Goal: Transaction & Acquisition: Purchase product/service

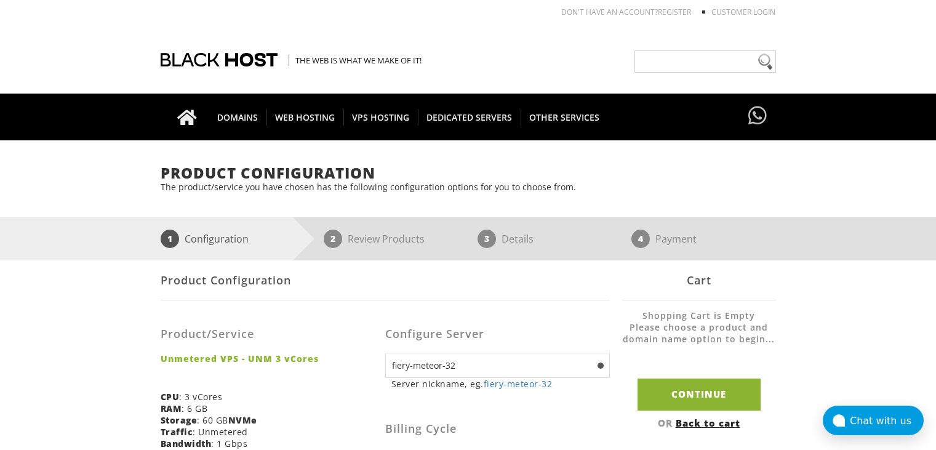
select select "1174"
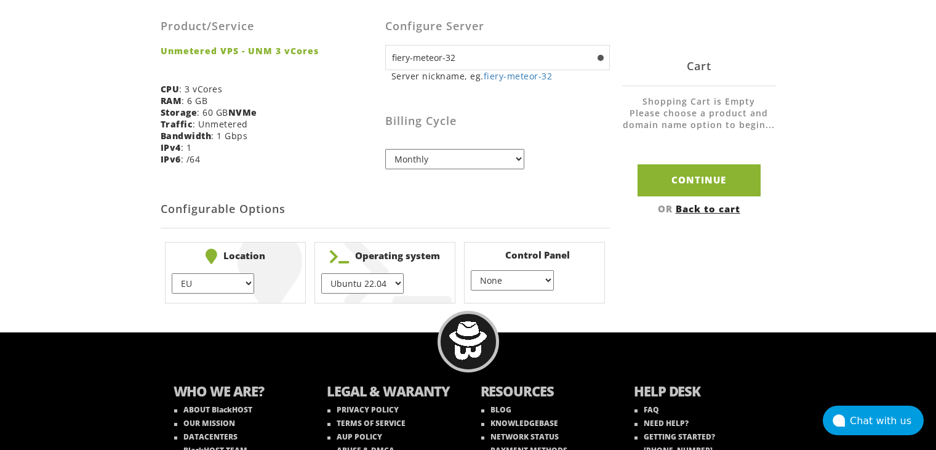
select select "1226"
click at [172, 273] on select "EU } USA } London } Amsterdam } Vienna } Chicago }" at bounding box center [213, 283] width 82 height 20
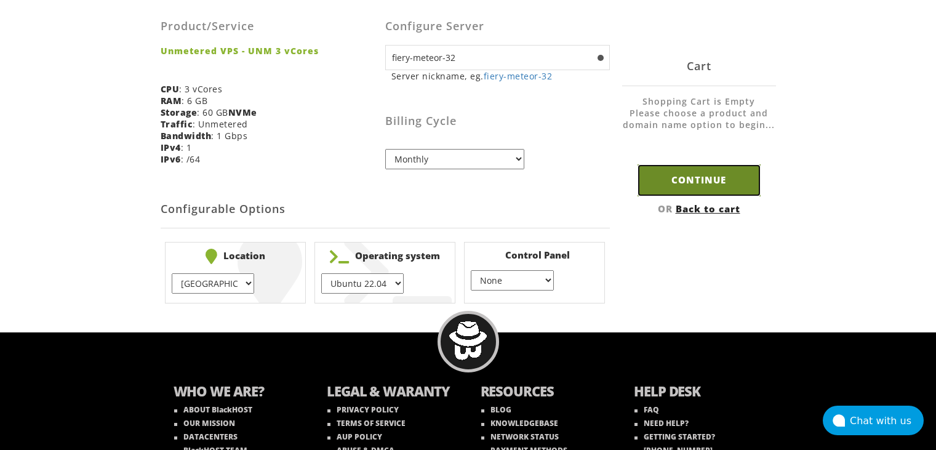
click at [704, 178] on input "Continue" at bounding box center [698, 179] width 123 height 31
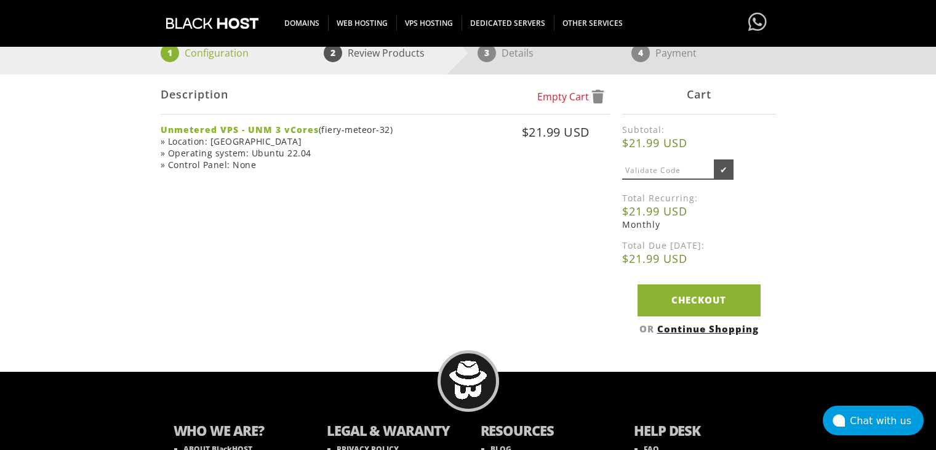
scroll to position [246, 0]
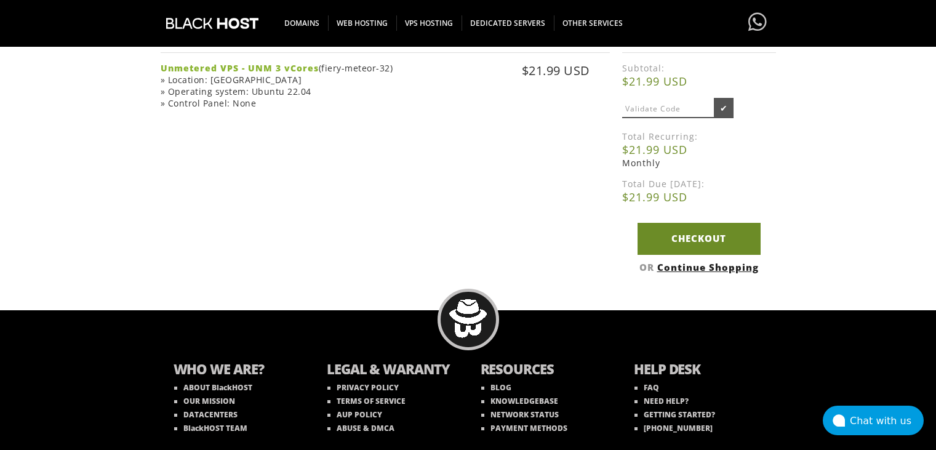
click at [677, 232] on link "Checkout" at bounding box center [698, 238] width 123 height 31
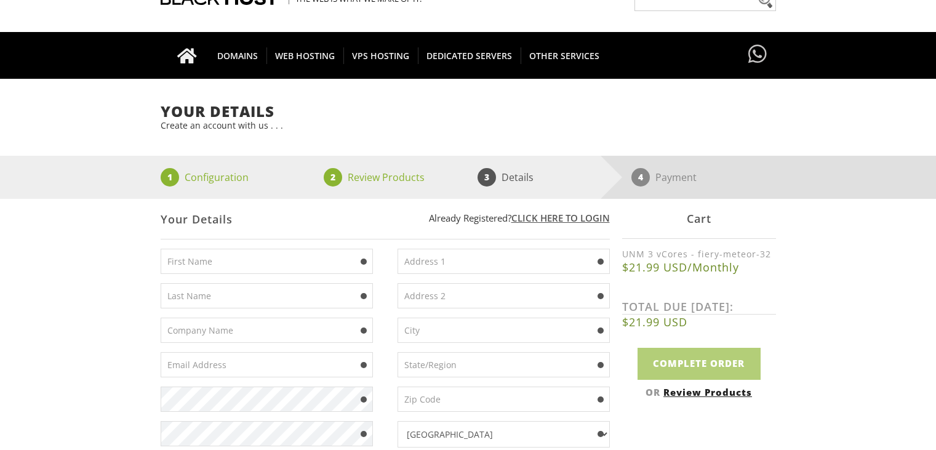
scroll to position [123, 0]
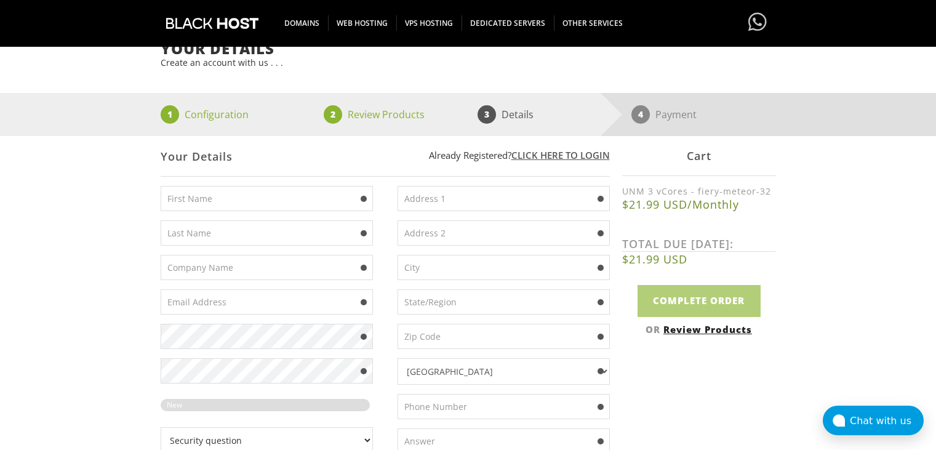
click at [233, 207] on input "text" at bounding box center [267, 198] width 212 height 25
paste input "[PERSON_NAME]"
type input "Baier"
paste input "Erik"
click at [273, 194] on input "Erik" at bounding box center [267, 198] width 212 height 25
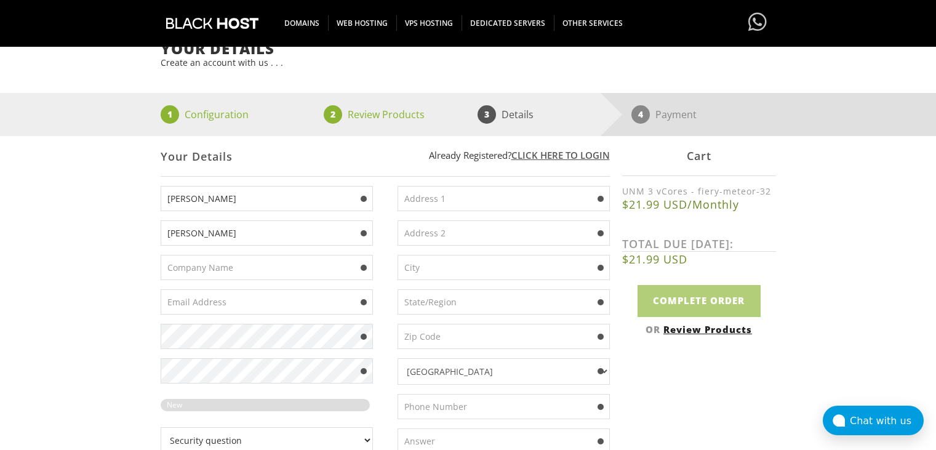
type input "Erik"
click at [437, 376] on select "Afghanistan Aland Islands Albania Algeria American Samoa Andorra Angola Anguill…" at bounding box center [503, 371] width 212 height 26
select select "IT"
click at [397, 358] on select "Afghanistan Aland Islands Albania Algeria American Samoa Andorra Angola Anguill…" at bounding box center [503, 371] width 212 height 26
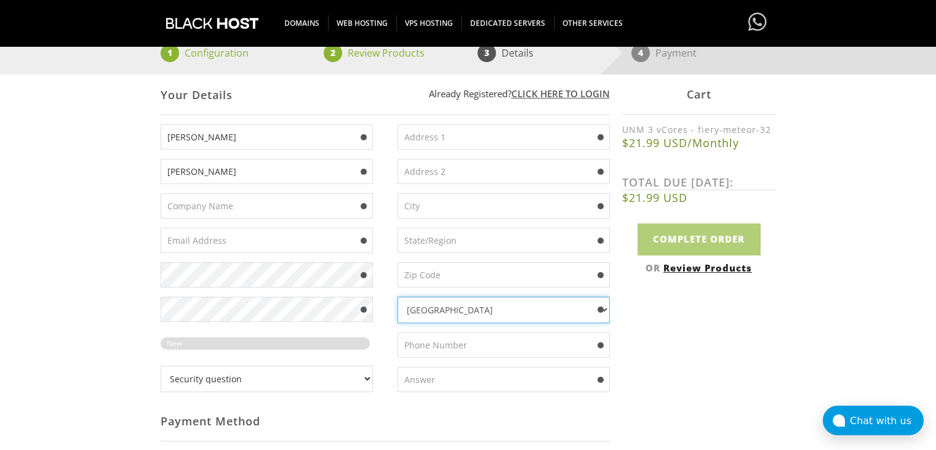
scroll to position [246, 0]
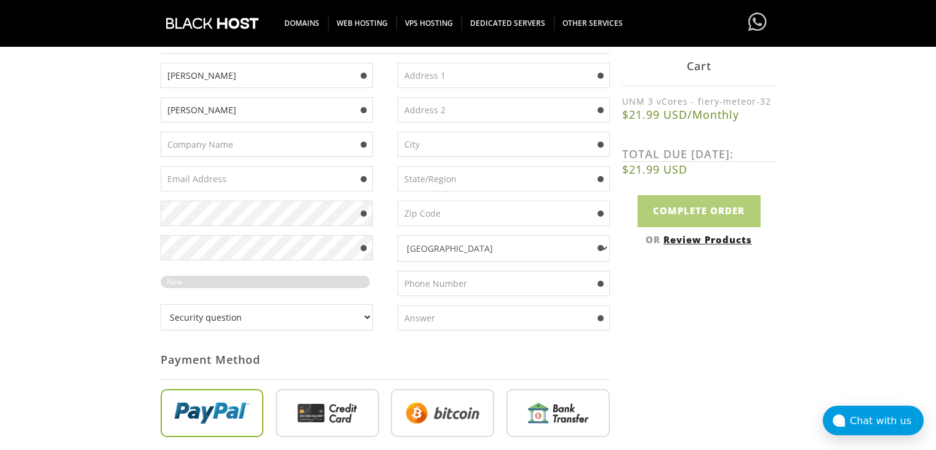
click at [439, 81] on input "text" at bounding box center [503, 75] width 212 height 25
paste input "Via di Trigoria, 175, 00128 Selcetta RM, Italy"
click at [524, 74] on input "Via di Trigoria, 175, 00128 Selcetta RM, Italy" at bounding box center [503, 75] width 212 height 25
type input "Via di Trigoria, 175, 00128 RM, Italy"
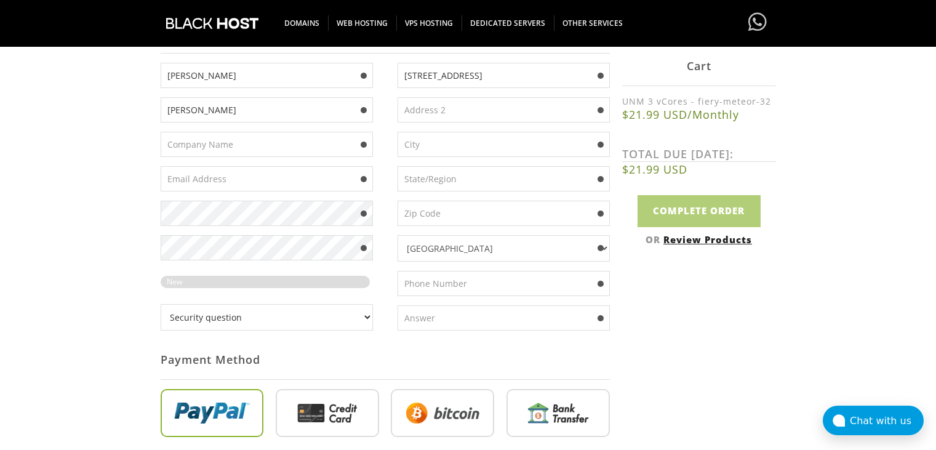
click at [466, 143] on input "text" at bounding box center [503, 144] width 212 height 25
paste input "Selcetta"
type input "Selcetta"
click at [490, 74] on input "Via di Trigoria, 175, 00128 RM, Italy" at bounding box center [503, 75] width 212 height 25
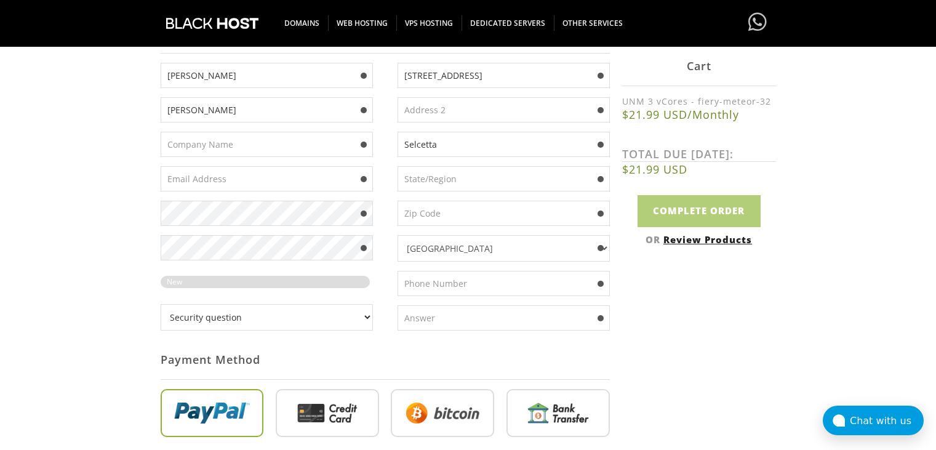
type input "Via di Trigoria, 175, RM, Italy"
click at [436, 205] on input "text" at bounding box center [503, 213] width 212 height 25
paste input "00128"
type input "00128"
drag, startPoint x: 476, startPoint y: 76, endPoint x: 533, endPoint y: 76, distance: 57.2
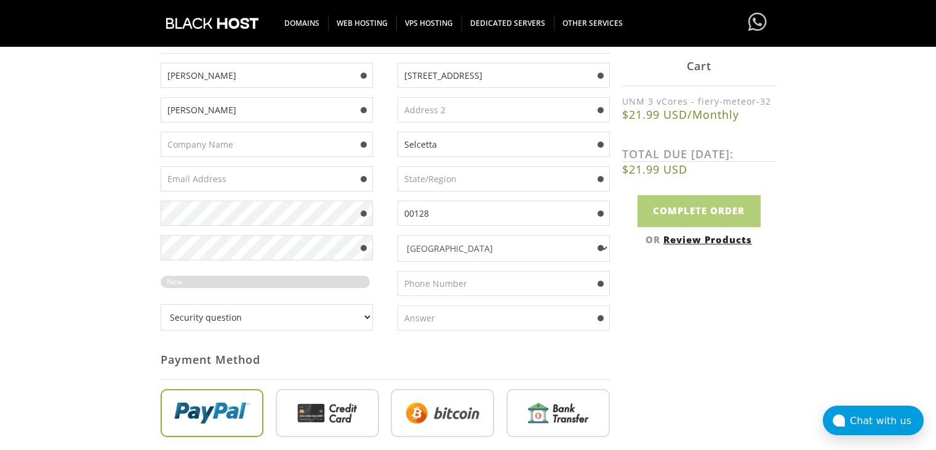
click at [533, 76] on input "Via di Trigoria, 175, RM, Italy" at bounding box center [503, 75] width 212 height 25
type input "Via di Trigoria, 175"
click at [439, 174] on input "text" at bounding box center [503, 178] width 212 height 25
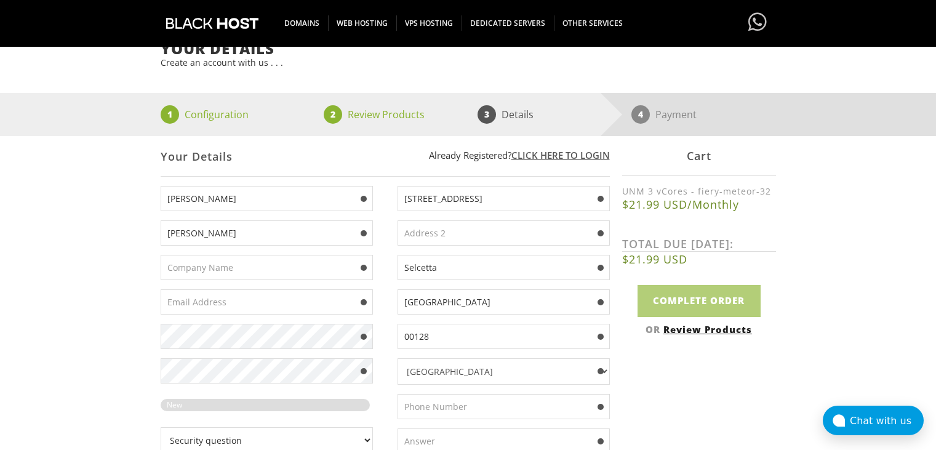
scroll to position [185, 0]
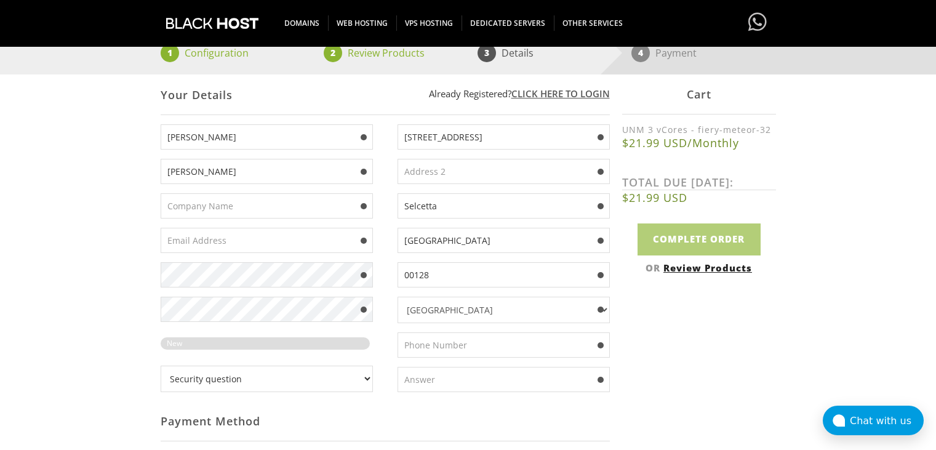
type input "Rome"
click at [206, 241] on input "text" at bounding box center [267, 240] width 212 height 25
paste input "xbepoatx.hohcv@mail.com"
type input "xbepoatx.hohcv@mail.com"
click at [461, 345] on input "text" at bounding box center [503, 344] width 212 height 25
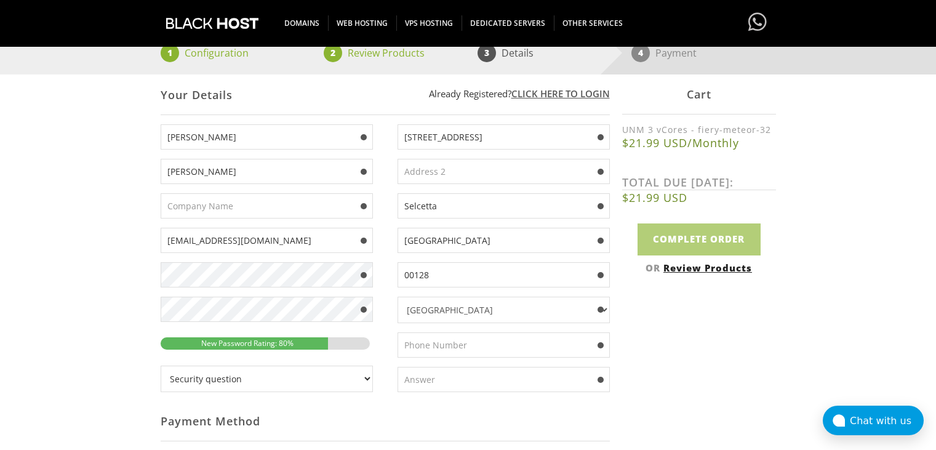
paste input "+39068540834"
type input "+39068540869"
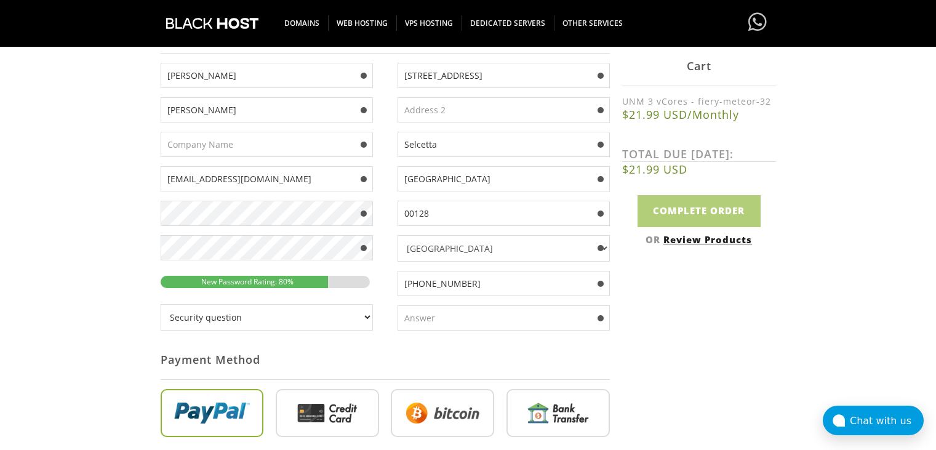
click at [345, 314] on select "Security question What's your favorite color? What is the first name of the per…" at bounding box center [267, 317] width 212 height 26
select select "3"
click at [161, 304] on select "Security question What's your favorite color? What is the first name of the per…" at bounding box center [267, 317] width 212 height 26
click at [439, 314] on input "text" at bounding box center [503, 317] width 212 height 25
type input "d"
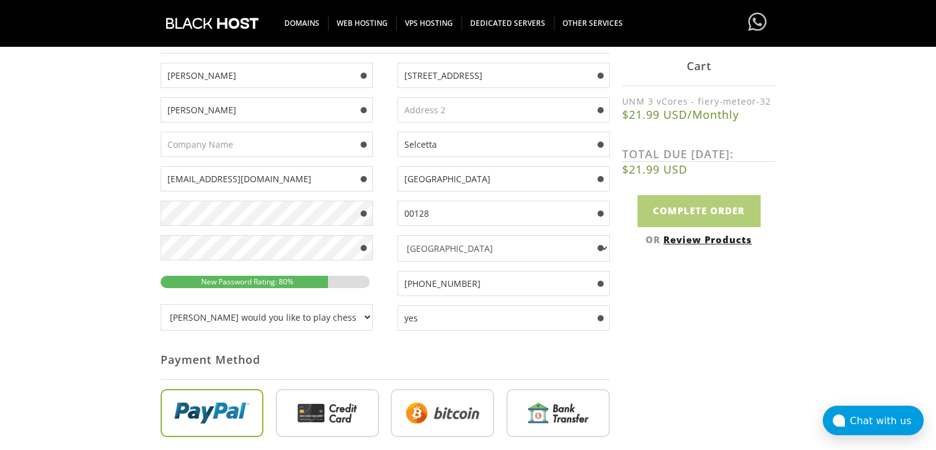
scroll to position [308, 0]
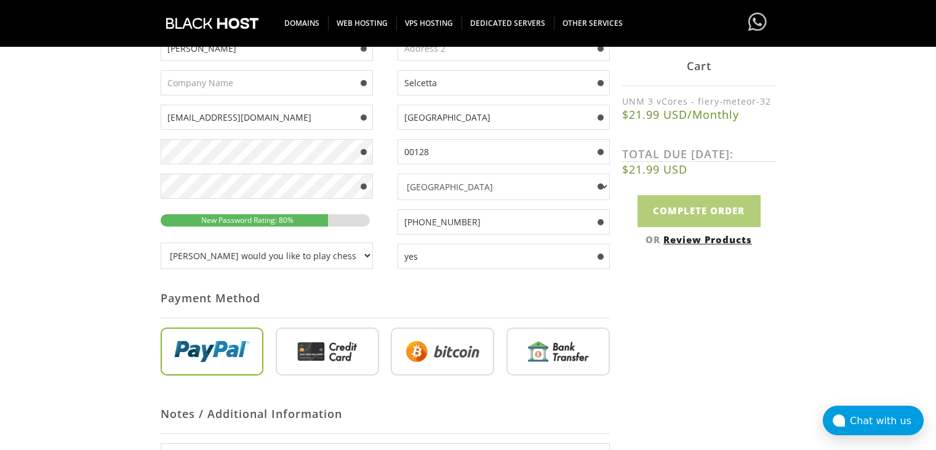
type input "yes"
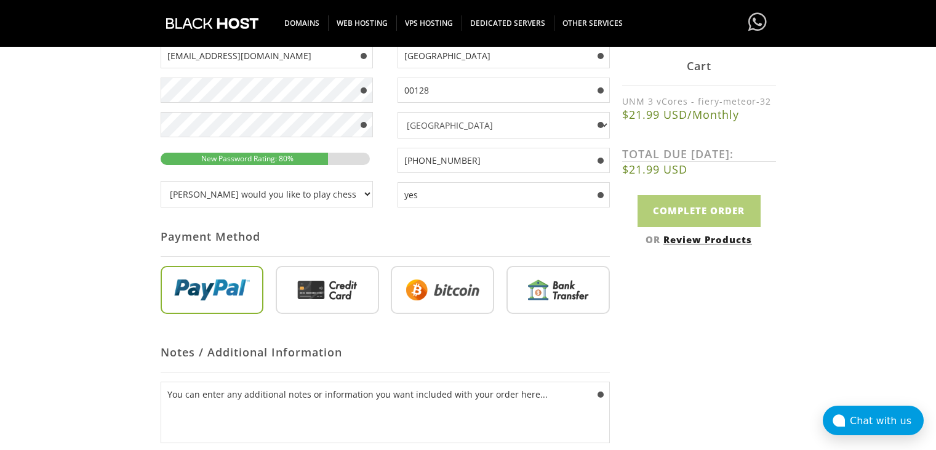
scroll to position [431, 0]
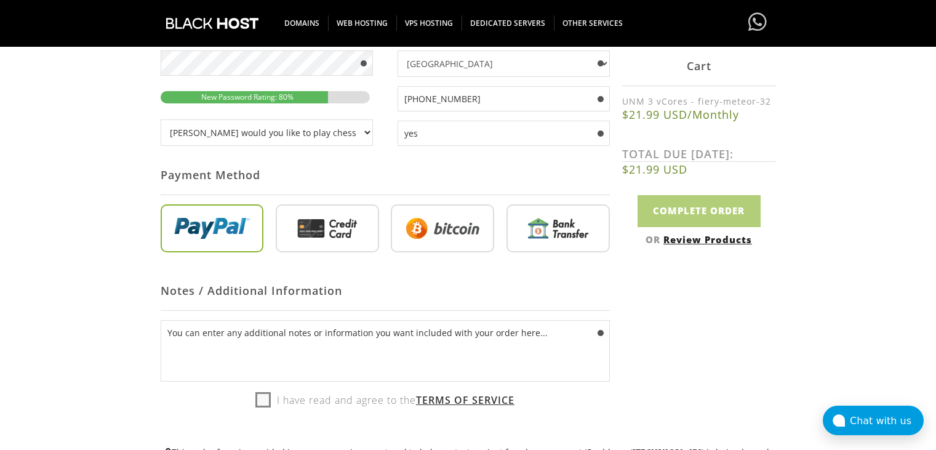
click at [450, 222] on input "radio" at bounding box center [442, 231] width 103 height 48
radio input "true"
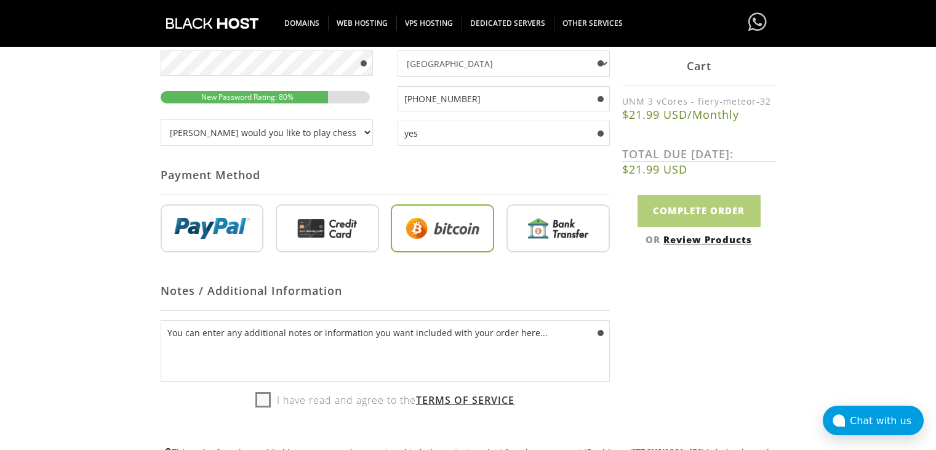
click at [258, 398] on label "I have read and agree to the Terms of Service" at bounding box center [384, 400] width 259 height 18
checkbox input "true"
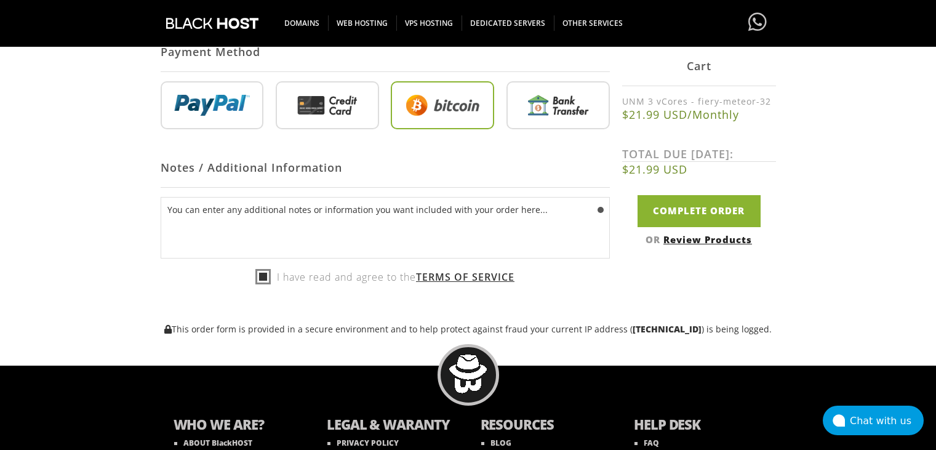
scroll to position [615, 0]
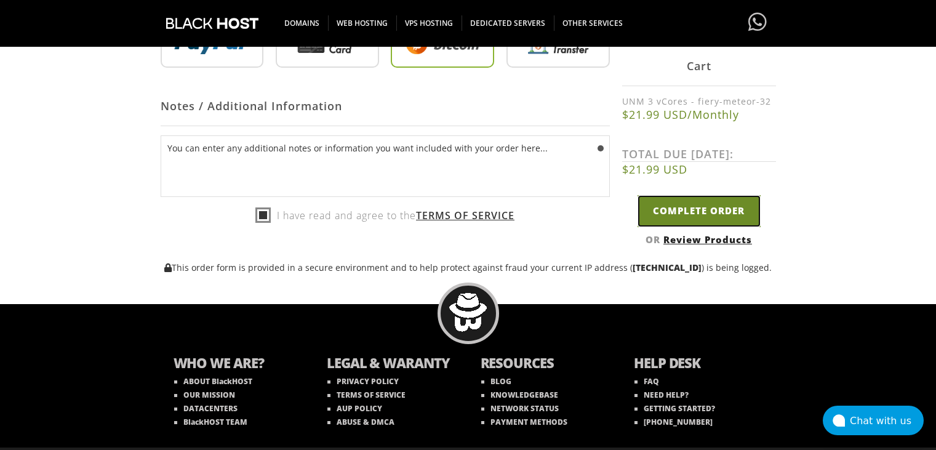
click at [718, 209] on input "Complete Order" at bounding box center [698, 210] width 123 height 31
type input "Please Wait..."
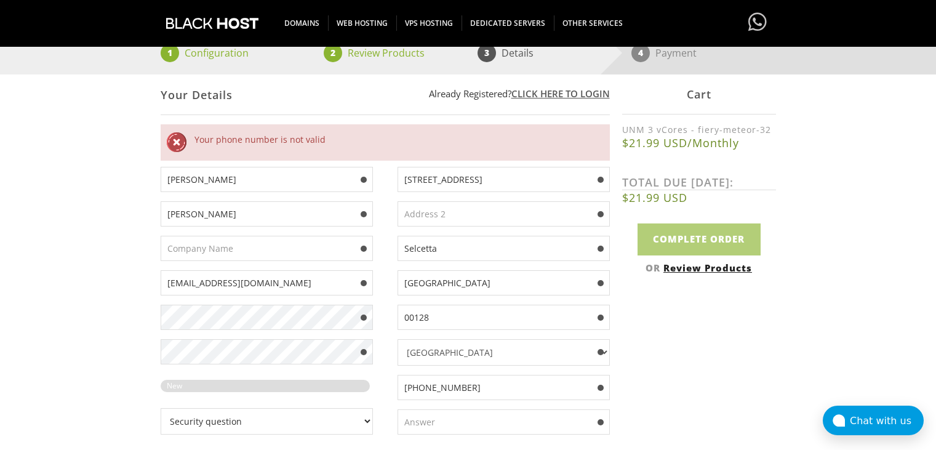
click at [410, 386] on input "+39068540869" at bounding box center [503, 387] width 212 height 25
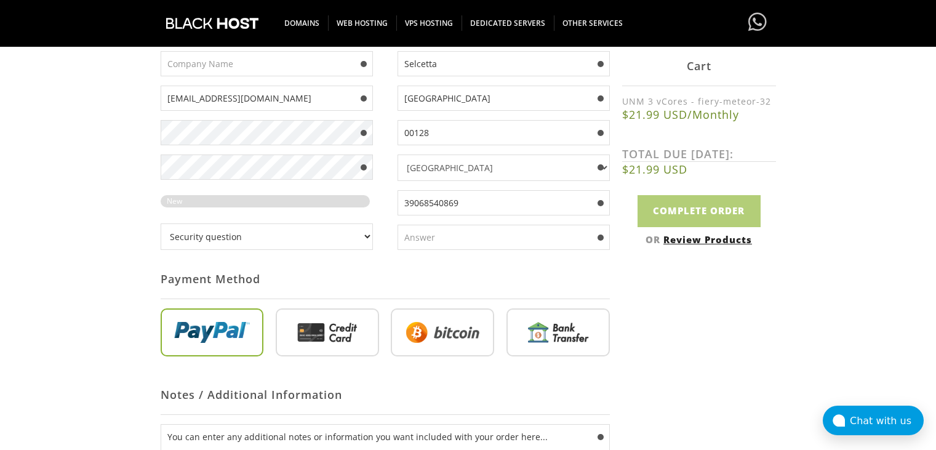
scroll to position [431, 0]
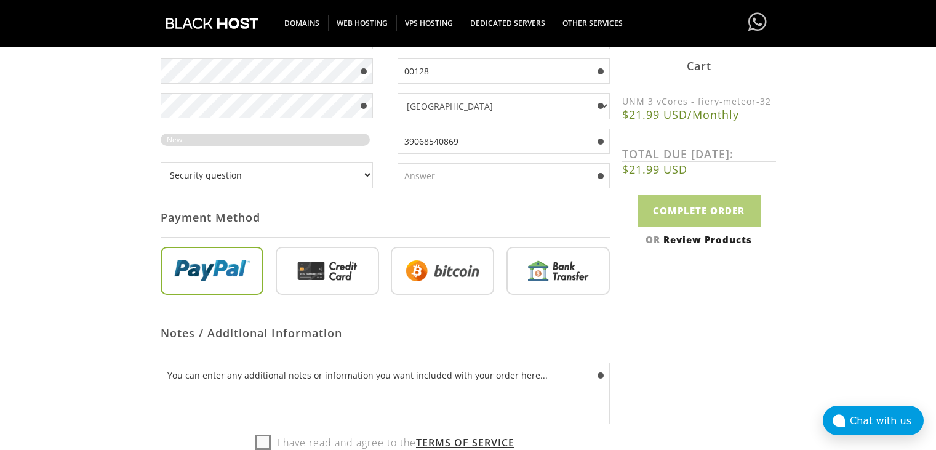
type input "39068540869"
click at [440, 174] on input "text" at bounding box center [503, 175] width 212 height 25
type input "yes"
click at [309, 173] on select "Security question What's your favorite color? What is the first name of the per…" at bounding box center [267, 175] width 212 height 26
select select "3"
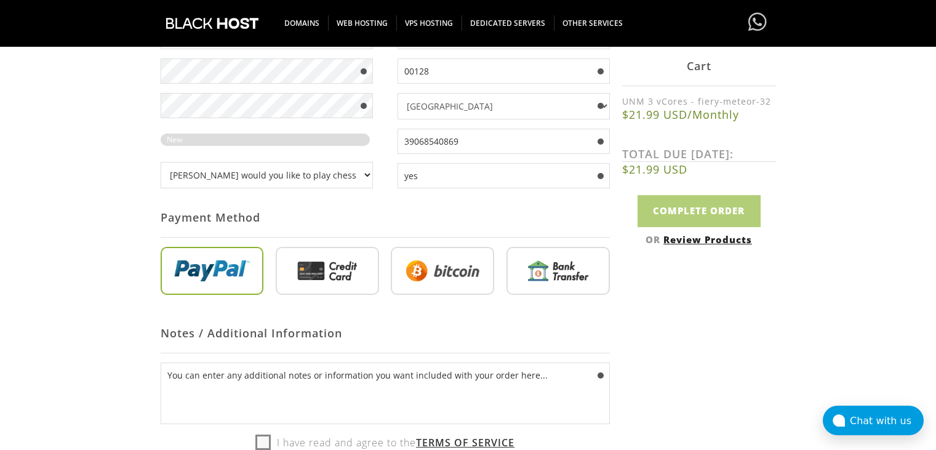
click at [161, 162] on select "Security question What's your favorite color? What is the first name of the per…" at bounding box center [267, 175] width 212 height 26
click at [475, 277] on input "radio" at bounding box center [442, 273] width 103 height 48
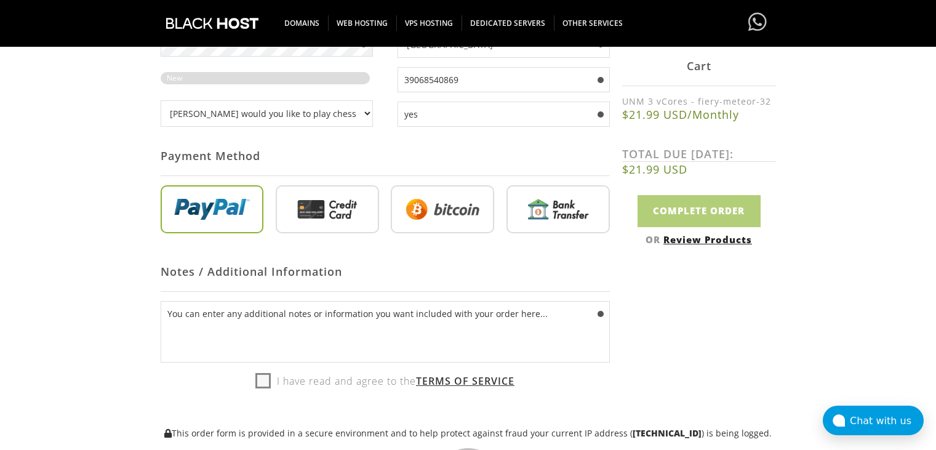
scroll to position [554, 0]
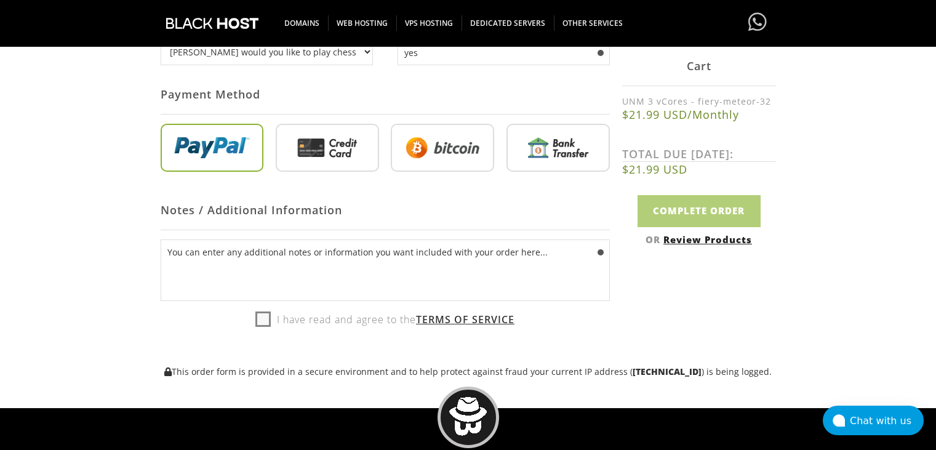
click at [264, 318] on label "I have read and agree to the Terms of Service" at bounding box center [384, 319] width 259 height 18
checkbox input "true"
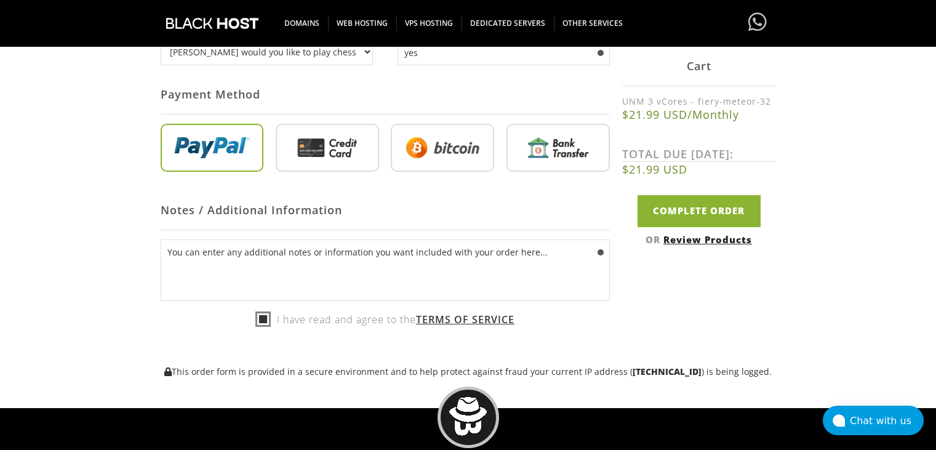
click at [446, 162] on input "radio" at bounding box center [442, 150] width 103 height 48
click at [437, 151] on input "radio" at bounding box center [442, 150] width 103 height 48
click at [444, 146] on input "radio" at bounding box center [442, 150] width 103 height 48
click at [427, 147] on input "radio" at bounding box center [442, 150] width 103 height 48
click at [464, 160] on input "radio" at bounding box center [442, 150] width 103 height 48
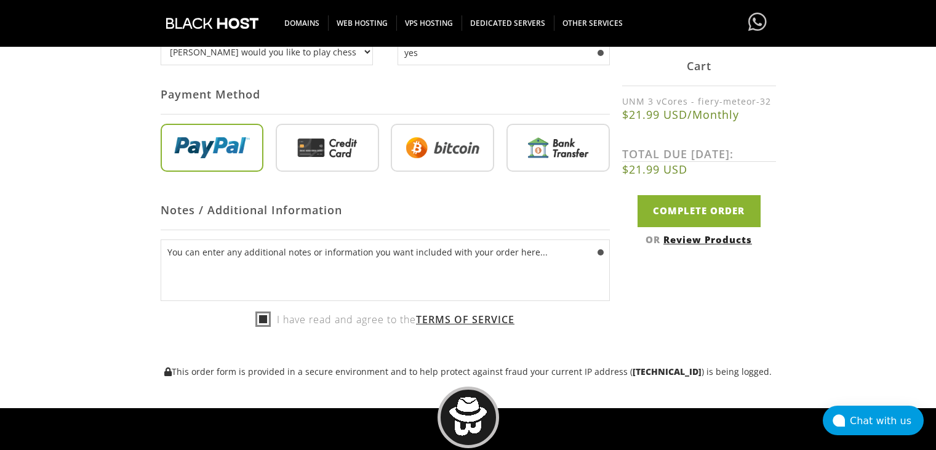
click at [359, 141] on input "radio" at bounding box center [327, 150] width 103 height 48
radio input "true"
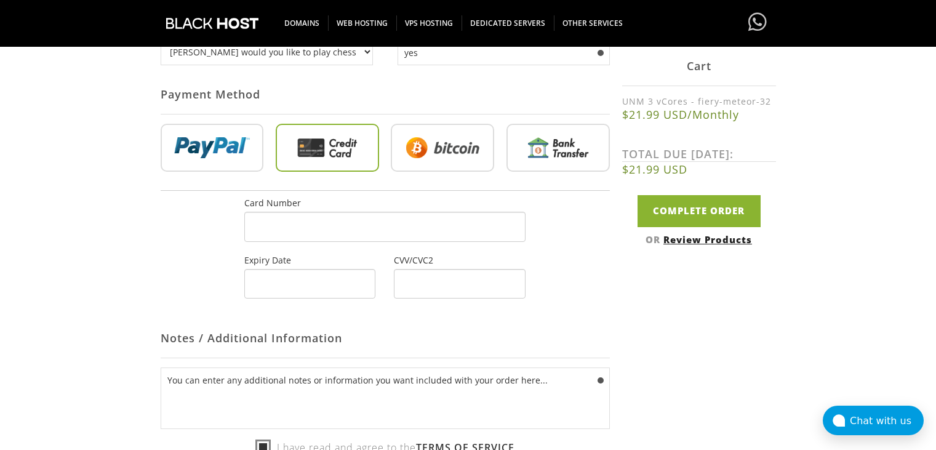
click at [436, 149] on input "radio" at bounding box center [442, 150] width 103 height 48
radio input "true"
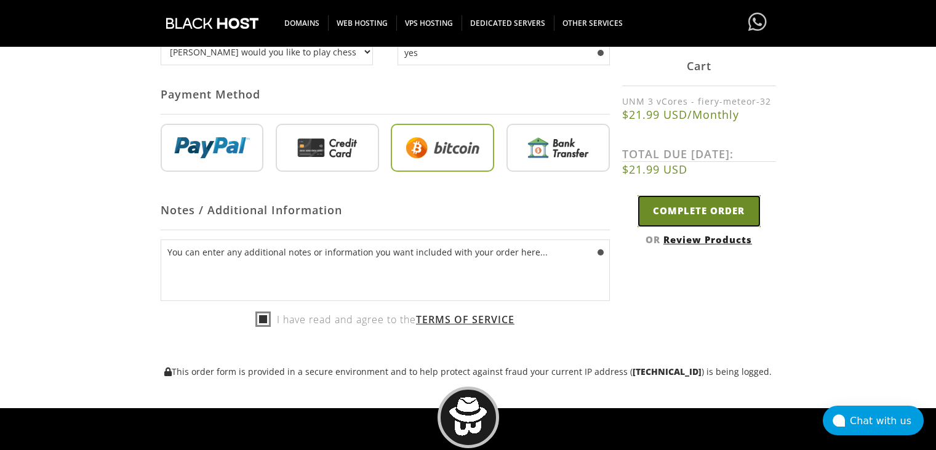
click at [713, 210] on input "Complete Order" at bounding box center [698, 210] width 123 height 31
type input "Please Wait..."
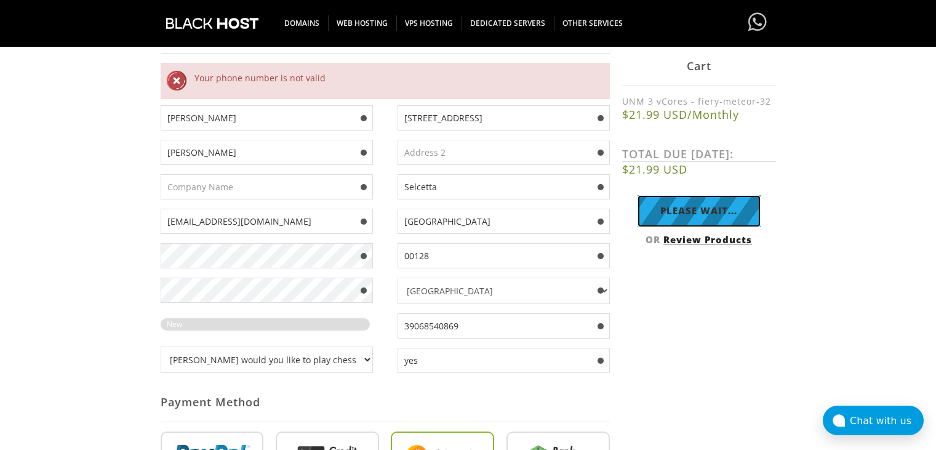
scroll to position [308, 0]
